Goal: Transaction & Acquisition: Purchase product/service

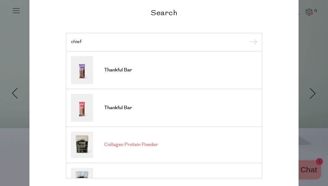
type input "chief"
click at [114, 148] on link "Collagen Protein Powder" at bounding box center [164, 144] width 186 height 26
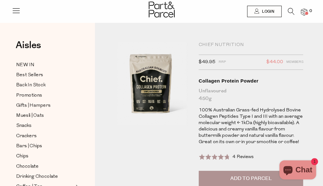
click at [239, 171] on button "Add to Parcel" at bounding box center [251, 178] width 105 height 16
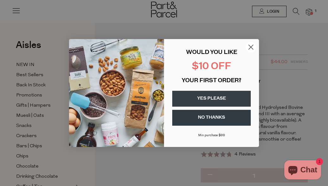
click at [200, 95] on button "YES PLEASE" at bounding box center [211, 99] width 79 height 16
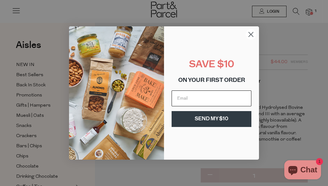
click at [200, 101] on input "Email" at bounding box center [212, 98] width 80 height 16
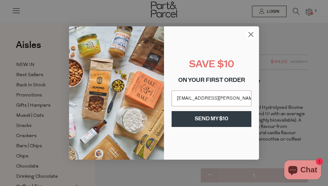
type input "charlotte.c.tomkins@gmail.com"
click at [214, 118] on button "SEND MY $10" at bounding box center [212, 119] width 80 height 16
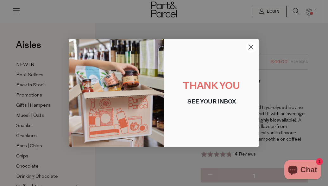
click at [249, 49] on circle "Close dialog" at bounding box center [251, 47] width 10 height 10
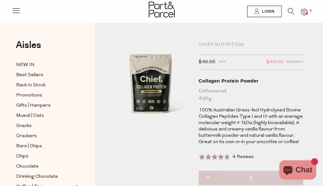
click at [291, 12] on icon at bounding box center [291, 11] width 7 height 7
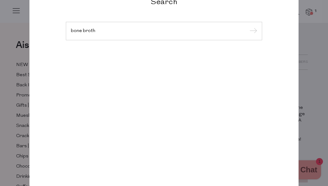
type input "bone broth"
click at [248, 27] on input "submit" at bounding box center [252, 31] width 9 height 9
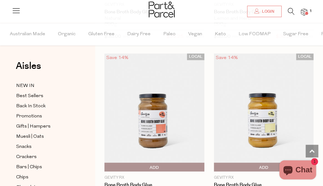
scroll to position [1397, 0]
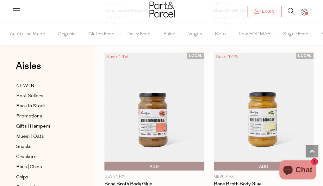
click at [270, 161] on span "Add To Parcel" at bounding box center [264, 165] width 97 height 9
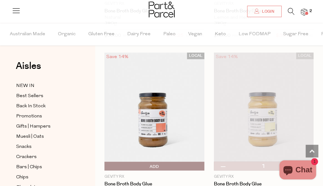
click at [248, 122] on img at bounding box center [264, 111] width 100 height 118
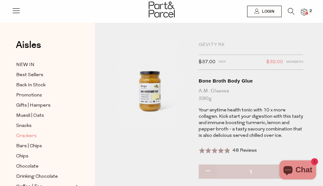
click at [27, 134] on span "Crackers" at bounding box center [26, 136] width 21 height 8
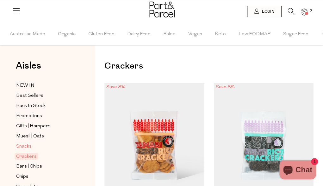
click at [27, 146] on span "Snacks" at bounding box center [24, 146] width 16 height 8
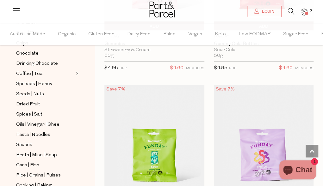
scroll to position [160, 0]
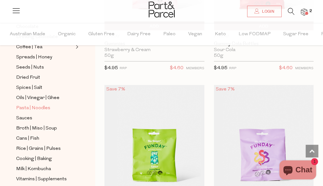
click at [35, 104] on span "Pasta | Noodles" at bounding box center [33, 108] width 34 height 8
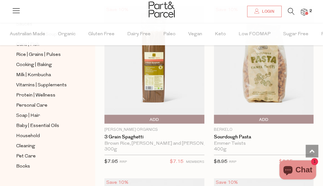
scroll to position [254, 0]
click at [33, 132] on span "Household" at bounding box center [28, 136] width 24 height 8
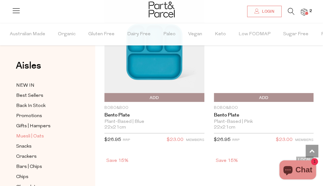
click at [26, 135] on span "Muesli | Oats" at bounding box center [30, 136] width 28 height 8
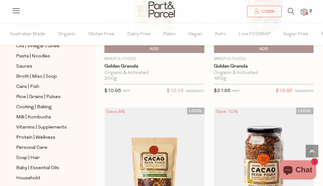
scroll to position [837, 0]
click at [28, 184] on span "Cleaning" at bounding box center [25, 188] width 19 height 8
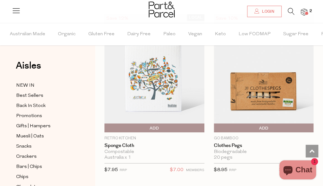
scroll to position [944, 0]
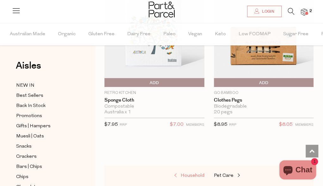
click at [193, 174] on span "Household" at bounding box center [193, 175] width 24 height 5
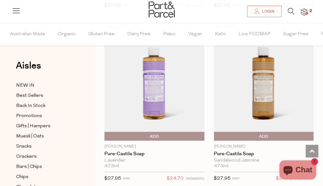
scroll to position [1267, 0]
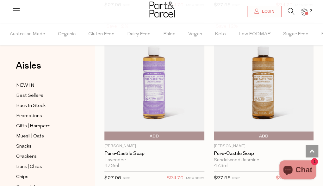
click at [283, 98] on img at bounding box center [264, 81] width 100 height 118
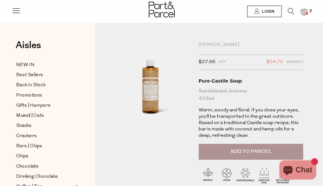
click at [262, 148] on span "Add to Parcel" at bounding box center [250, 151] width 41 height 7
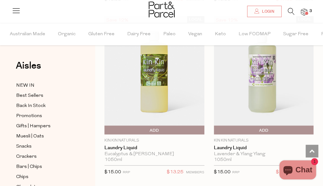
scroll to position [3519, 0]
click at [216, 126] on span "Add To Parcel" at bounding box center [216, 130] width 0 height 9
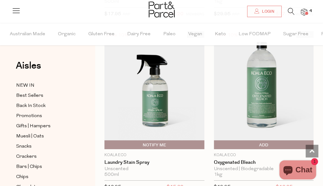
scroll to position [3850, 0]
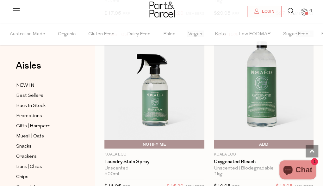
click at [216, 139] on span "Add To Parcel" at bounding box center [216, 143] width 0 height 9
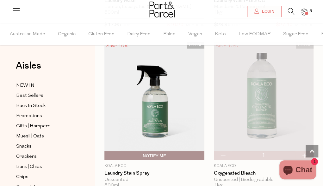
scroll to position [3839, 0]
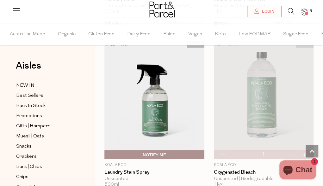
click at [226, 150] on button "button" at bounding box center [223, 154] width 18 height 9
type input "0"
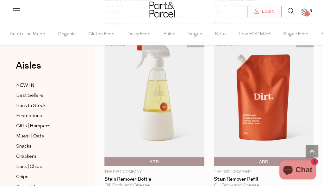
scroll to position [4017, 0]
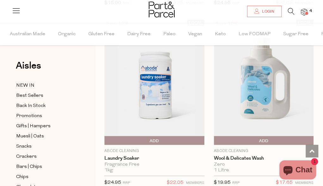
scroll to position [4390, 0]
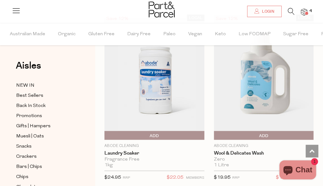
click at [216, 131] on span "Add To Parcel" at bounding box center [216, 135] width 0 height 9
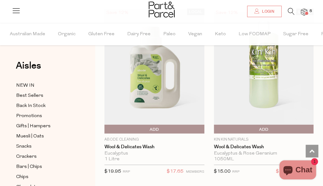
scroll to position [4578, 0]
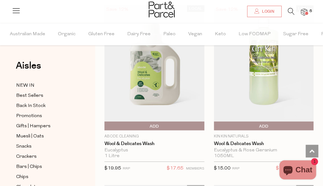
click at [216, 121] on span "Add To Parcel" at bounding box center [216, 125] width 0 height 9
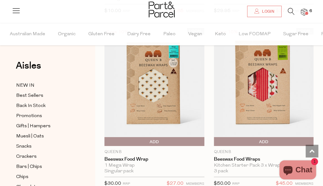
scroll to position [6645, 0]
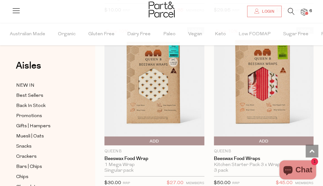
click at [216, 136] on span "Add To Parcel" at bounding box center [216, 140] width 0 height 9
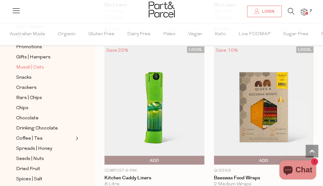
scroll to position [69, 0]
click at [27, 76] on span "Snacks" at bounding box center [24, 77] width 16 height 8
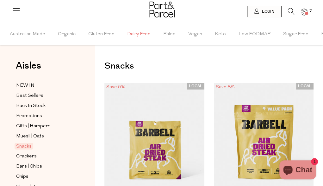
click at [142, 35] on span "Dairy Free" at bounding box center [138, 34] width 23 height 22
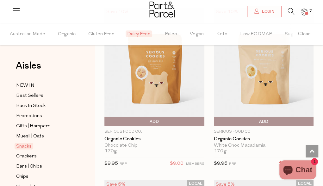
scroll to position [1805, 0]
click at [163, 83] on img at bounding box center [154, 66] width 100 height 118
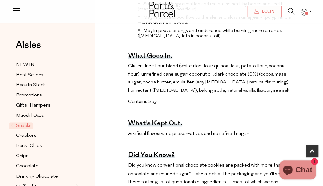
scroll to position [316, 0]
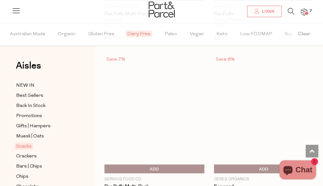
scroll to position [2967, 0]
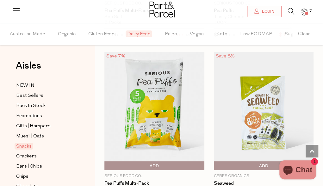
click at [106, 161] on span "Add To Parcel" at bounding box center [106, 165] width 0 height 9
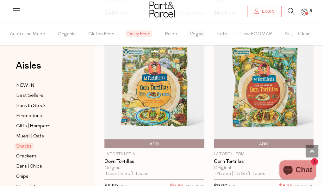
scroll to position [3847, 0]
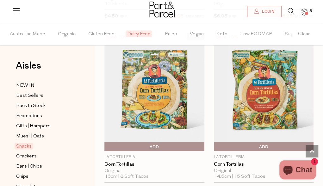
click at [106, 142] on span "Add To Parcel" at bounding box center [106, 146] width 0 height 9
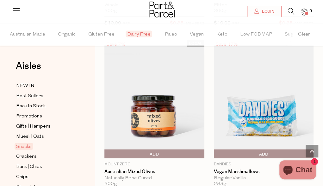
scroll to position [4357, 0]
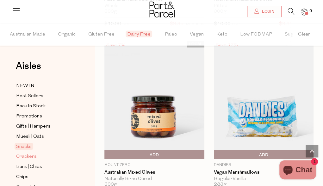
click at [28, 152] on span "Crackers" at bounding box center [26, 156] width 21 height 8
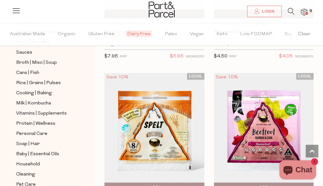
scroll to position [255, 0]
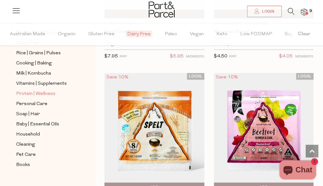
click at [42, 90] on span "Protein | Wellness" at bounding box center [35, 94] width 39 height 8
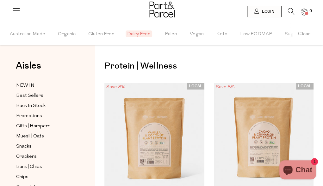
click at [291, 14] on icon at bounding box center [291, 11] width 7 height 7
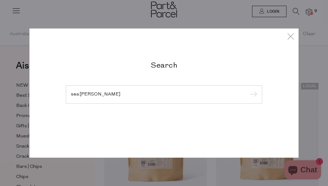
type input "sea moss"
click at [248, 90] on input "submit" at bounding box center [252, 94] width 9 height 9
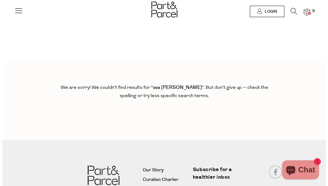
scroll to position [1, 0]
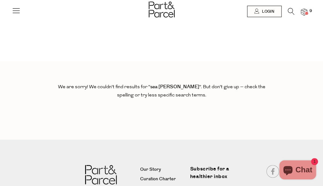
click at [22, 13] on div at bounding box center [161, 10] width 323 height 21
click at [18, 13] on icon at bounding box center [16, 10] width 9 height 9
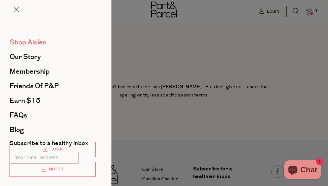
click at [26, 39] on span "Shop Aisles" at bounding box center [27, 42] width 37 height 10
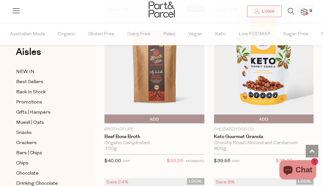
scroll to position [586, 0]
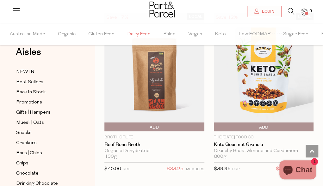
click at [134, 35] on span "Dairy Free" at bounding box center [138, 34] width 23 height 22
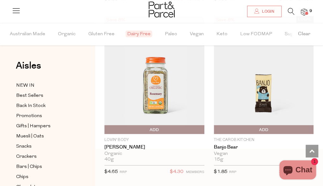
scroll to position [240, 0]
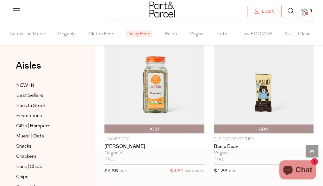
click at [258, 94] on img at bounding box center [264, 74] width 100 height 118
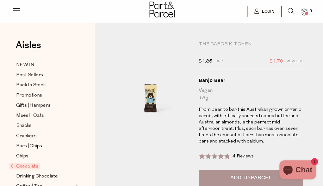
scroll to position [0, 0]
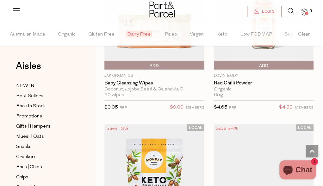
scroll to position [425, 0]
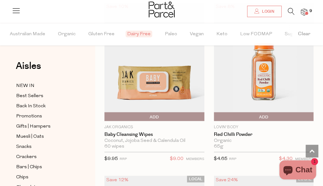
click at [216, 114] on span "Add To Parcel" at bounding box center [216, 116] width 0 height 9
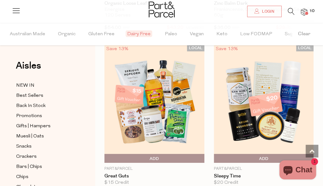
scroll to position [3670, 0]
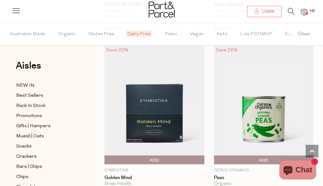
scroll to position [8328, 0]
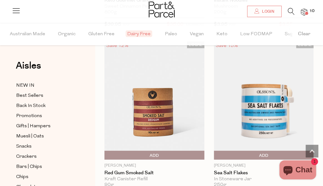
scroll to position [10399, 0]
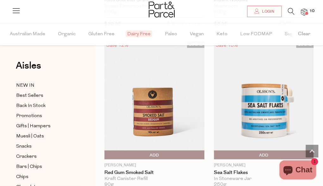
click at [216, 150] on span "Add To Parcel" at bounding box center [216, 154] width 0 height 9
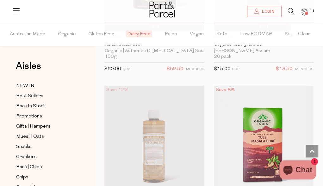
scroll to position [12079, 0]
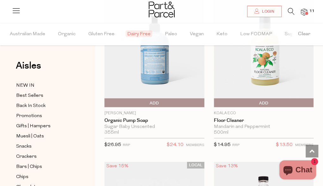
scroll to position [14358, 0]
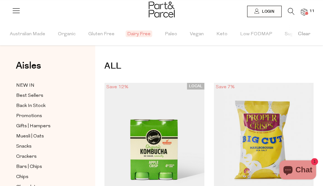
scroll to position [4351, 0]
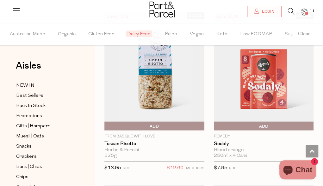
scroll to position [9548, 0]
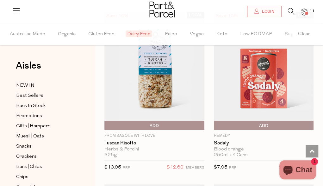
click at [106, 121] on span "Add To Parcel" at bounding box center [106, 125] width 0 height 9
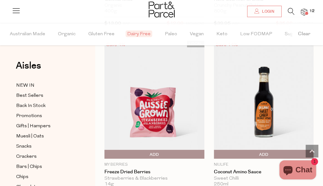
scroll to position [11587, 0]
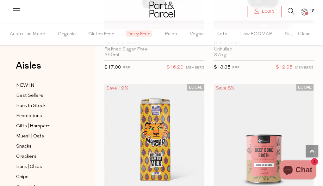
scroll to position [16082, 0]
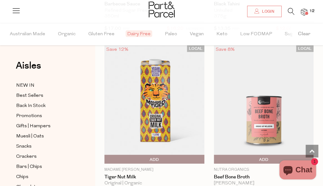
click at [106, 154] on span "Add To Parcel" at bounding box center [106, 158] width 0 height 9
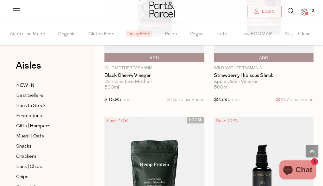
scroll to position [19126, 0]
click at [170, 121] on img at bounding box center [154, 176] width 100 height 118
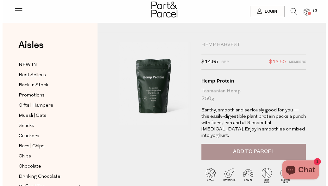
scroll to position [0, 0]
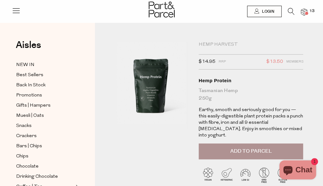
click at [254, 147] on span "Add to Parcel" at bounding box center [250, 150] width 41 height 7
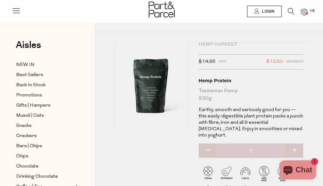
click at [305, 10] on img at bounding box center [304, 12] width 6 height 7
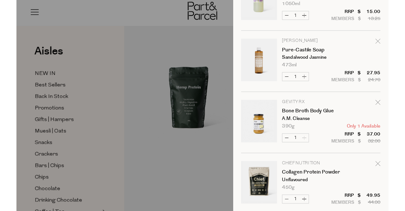
scroll to position [688, 0]
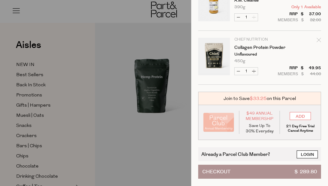
click at [307, 151] on link "Login" at bounding box center [307, 154] width 21 height 8
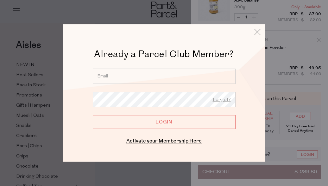
click at [165, 73] on input "email" at bounding box center [164, 75] width 143 height 15
type input "cha"
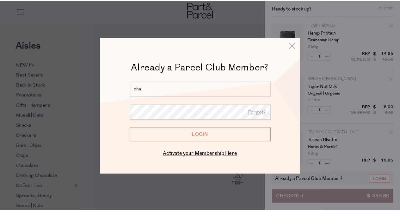
scroll to position [0, 0]
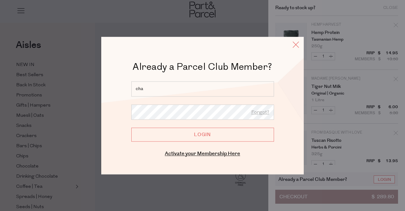
click at [296, 43] on icon at bounding box center [295, 44] width 9 height 9
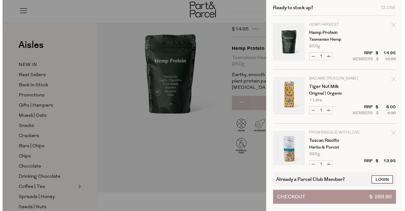
scroll to position [33, 0]
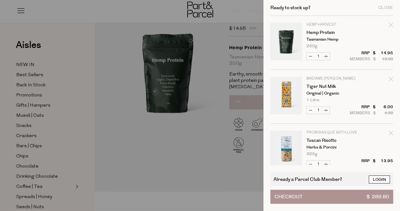
click at [323, 179] on link "Login" at bounding box center [379, 179] width 21 height 8
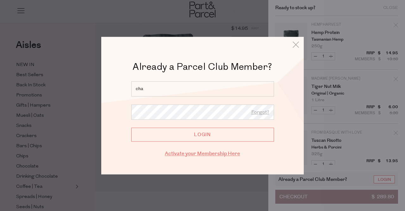
click at [198, 154] on link "Activate your Membership Here" at bounding box center [202, 153] width 75 height 7
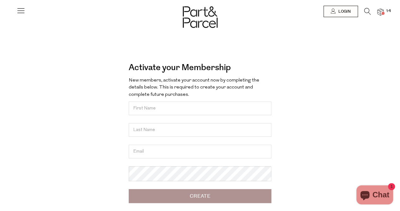
click at [181, 102] on input "text" at bounding box center [200, 108] width 143 height 14
type input "Charlotte"
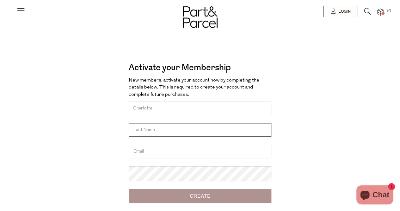
click at [199, 132] on input "text" at bounding box center [200, 130] width 143 height 14
type input "Tomkins"
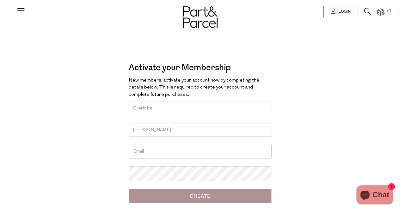
click at [194, 158] on input "email" at bounding box center [200, 151] width 143 height 14
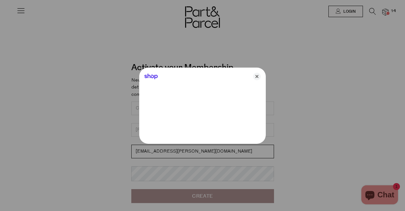
type input "charlotte.c.tomkins@gmail.com"
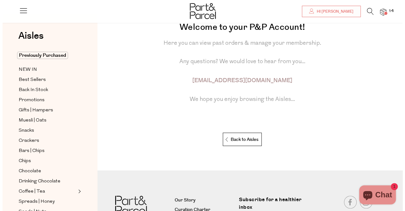
scroll to position [90, 0]
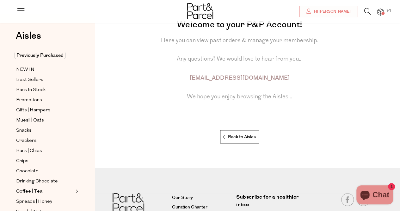
click at [383, 13] on span at bounding box center [383, 13] width 3 height 3
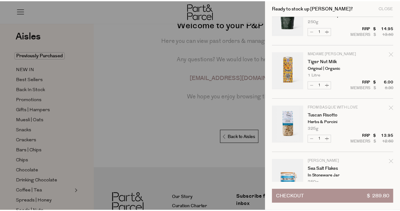
scroll to position [0, 0]
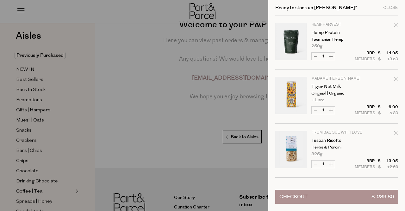
click at [141, 126] on div at bounding box center [202, 105] width 405 height 211
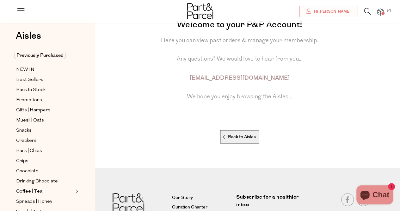
click at [241, 135] on p "Back to Aisles" at bounding box center [239, 136] width 34 height 13
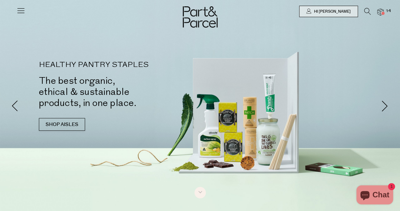
click at [381, 12] on img at bounding box center [381, 12] width 6 height 7
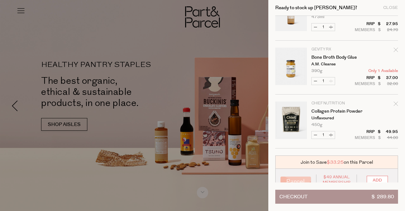
scroll to position [640, 0]
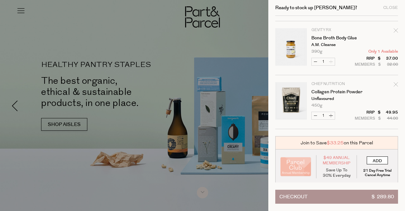
click at [380, 159] on input "ADD" at bounding box center [377, 160] width 21 height 8
type input "ADDED"
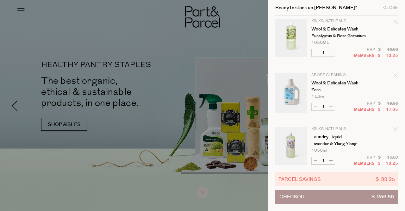
scroll to position [434, 0]
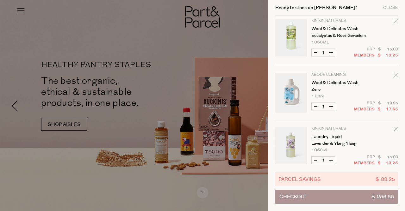
click at [396, 73] on icon "Remove Wool & Delicates Wash" at bounding box center [396, 75] width 4 height 4
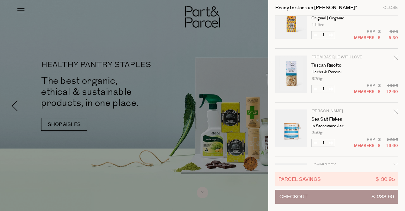
scroll to position [116, 0]
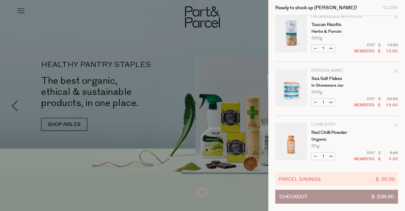
click at [394, 70] on icon "Remove Sea Salt Flakes" at bounding box center [396, 71] width 4 height 4
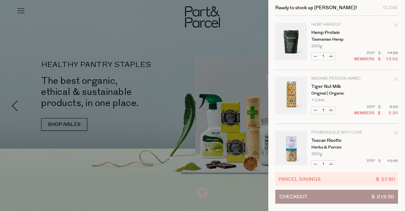
scroll to position [547, 0]
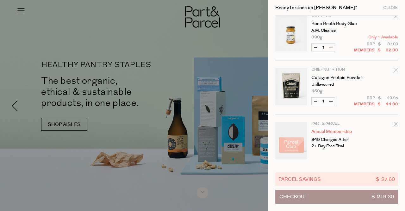
click at [176, 53] on div at bounding box center [202, 105] width 405 height 211
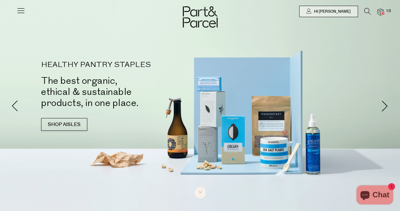
click at [368, 10] on icon at bounding box center [368, 11] width 7 height 7
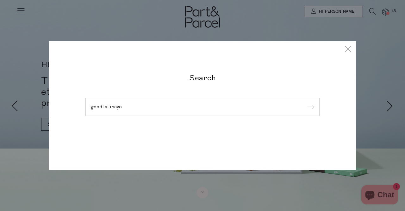
type input "good fat mayo"
click at [305, 102] on input "submit" at bounding box center [309, 106] width 9 height 9
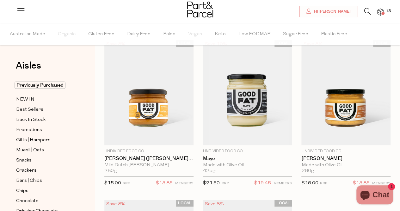
scroll to position [31, 0]
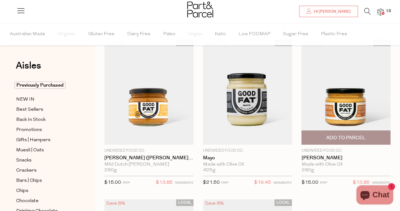
click at [365, 134] on span "Add To Parcel" at bounding box center [346, 137] width 39 height 7
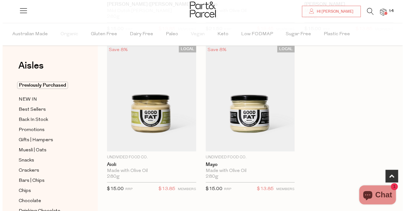
scroll to position [0, 0]
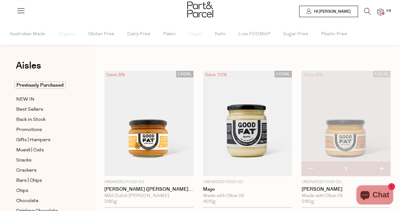
click at [381, 14] on img at bounding box center [381, 12] width 6 height 7
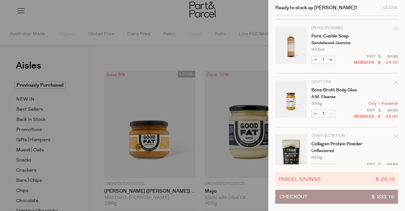
scroll to position [601, 0]
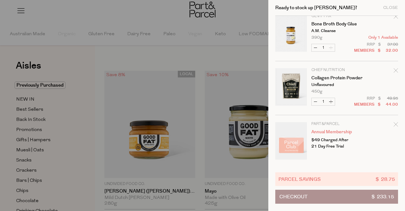
click at [344, 198] on button "Checkout $ 233.15" at bounding box center [336, 196] width 123 height 14
